Goal: Task Accomplishment & Management: Manage account settings

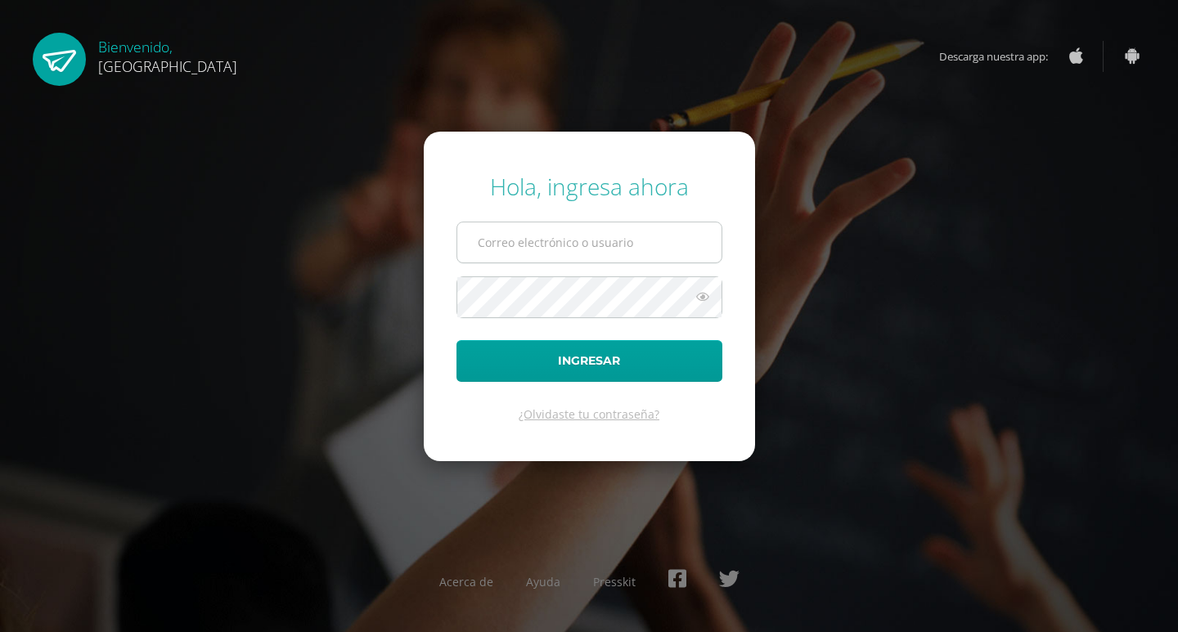
click at [599, 256] on input "text" at bounding box center [589, 242] width 264 height 40
type input "benavente.andreagab@gmail.com"
click at [456, 340] on button "Ingresar" at bounding box center [589, 361] width 266 height 42
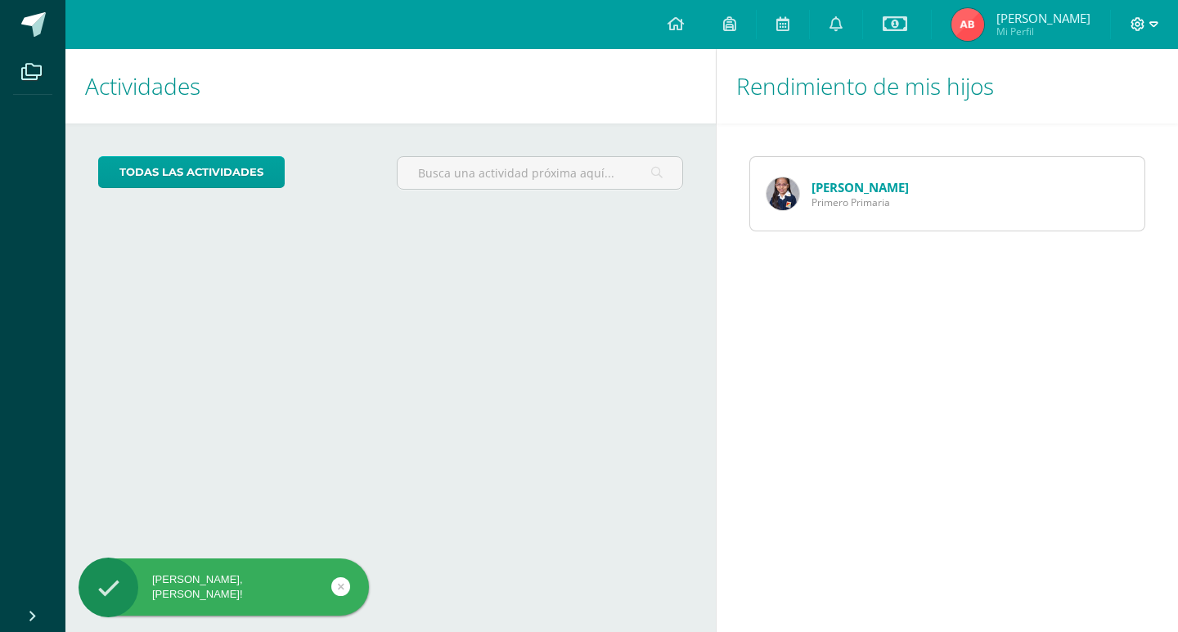
click at [1147, 16] on span at bounding box center [1144, 25] width 28 height 18
click at [1117, 101] on link "Cerrar sesión" at bounding box center [1092, 112] width 129 height 24
